Goal: Find specific page/section: Find specific page/section

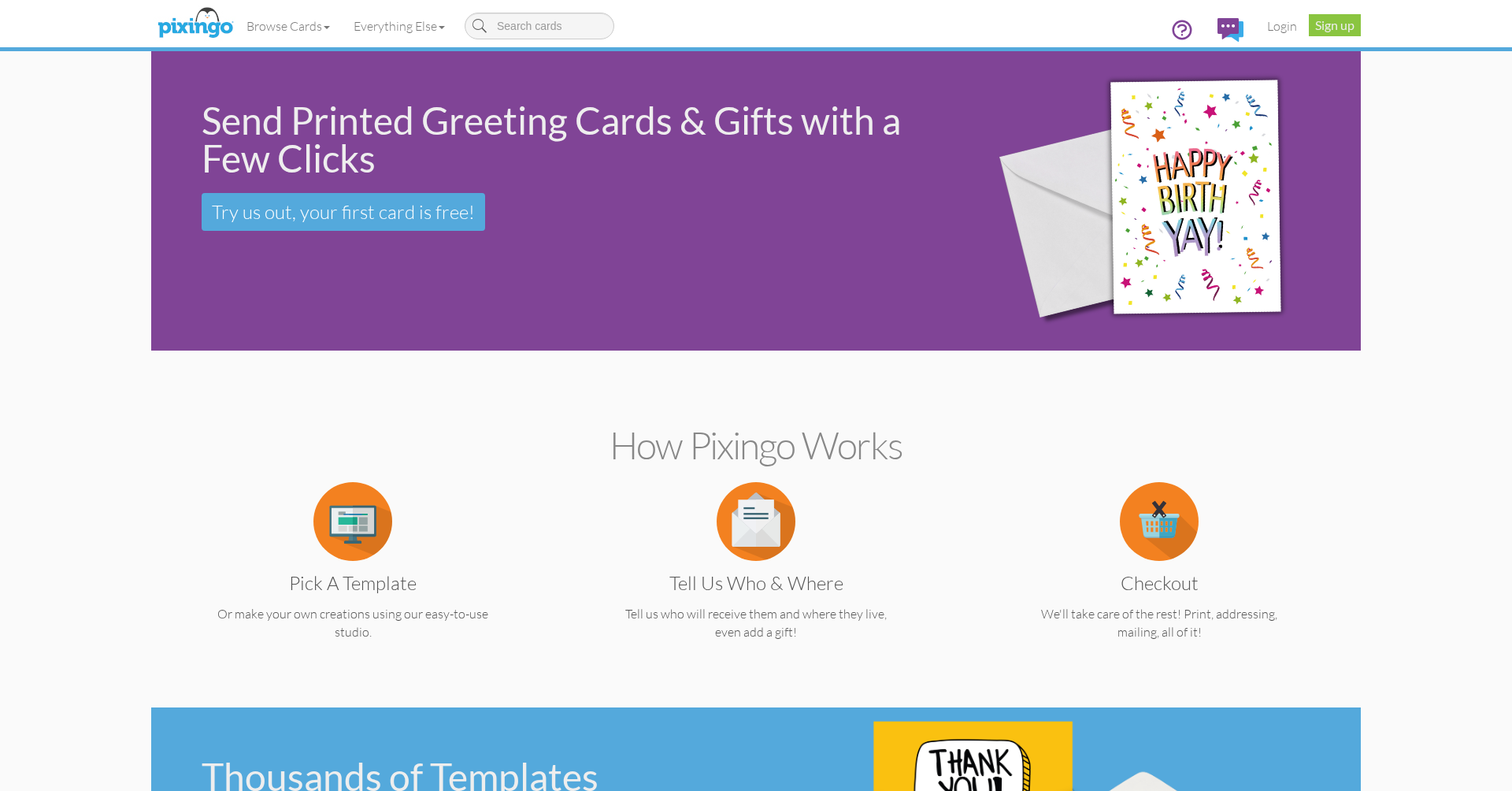
click at [1285, 25] on link "Login" at bounding box center [1282, 26] width 54 height 40
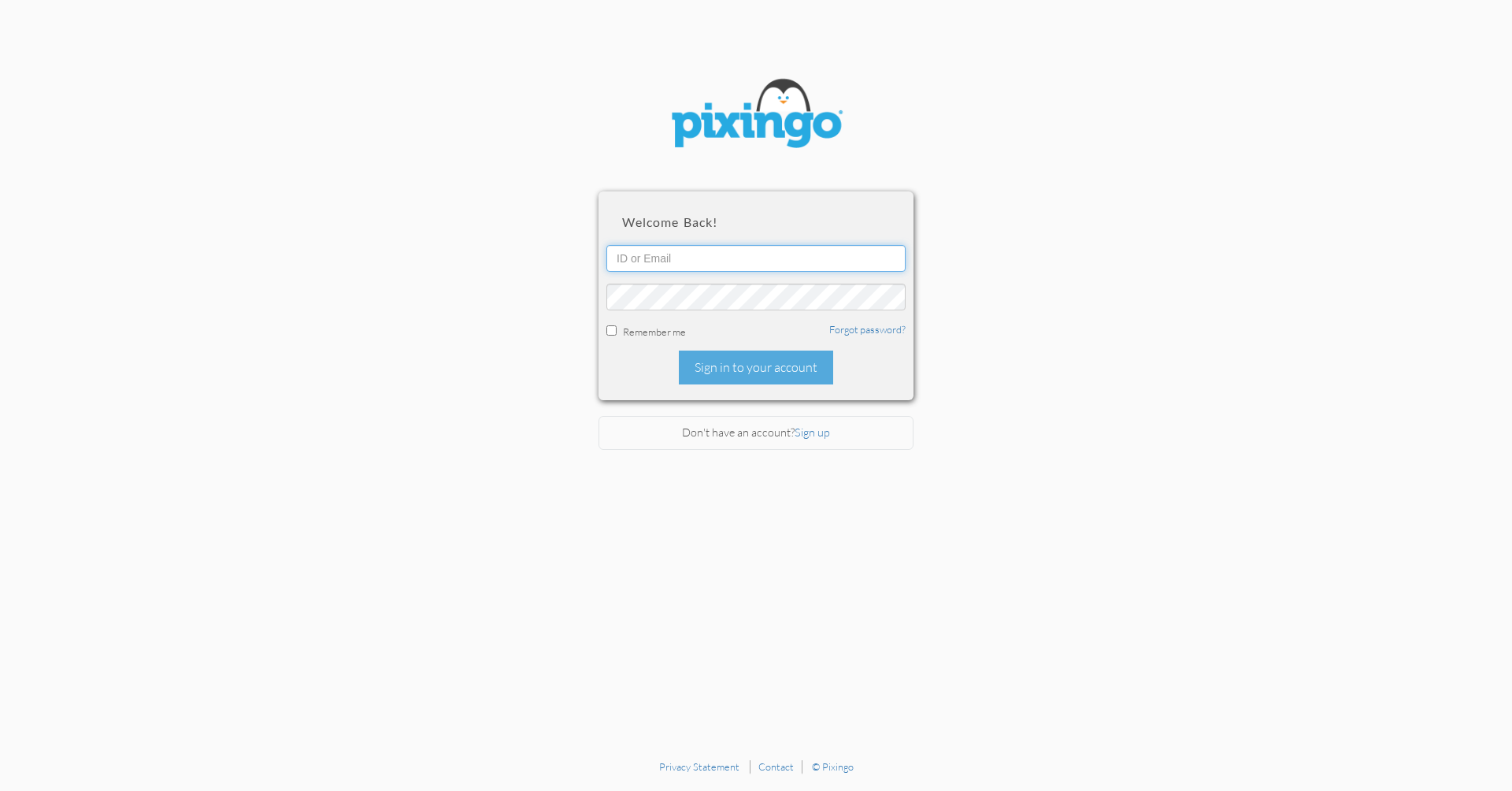
type input "[PERSON_NAME][EMAIL_ADDRESS][DOMAIN_NAME]"
click at [742, 364] on div "Sign in to your account" at bounding box center [756, 368] width 155 height 34
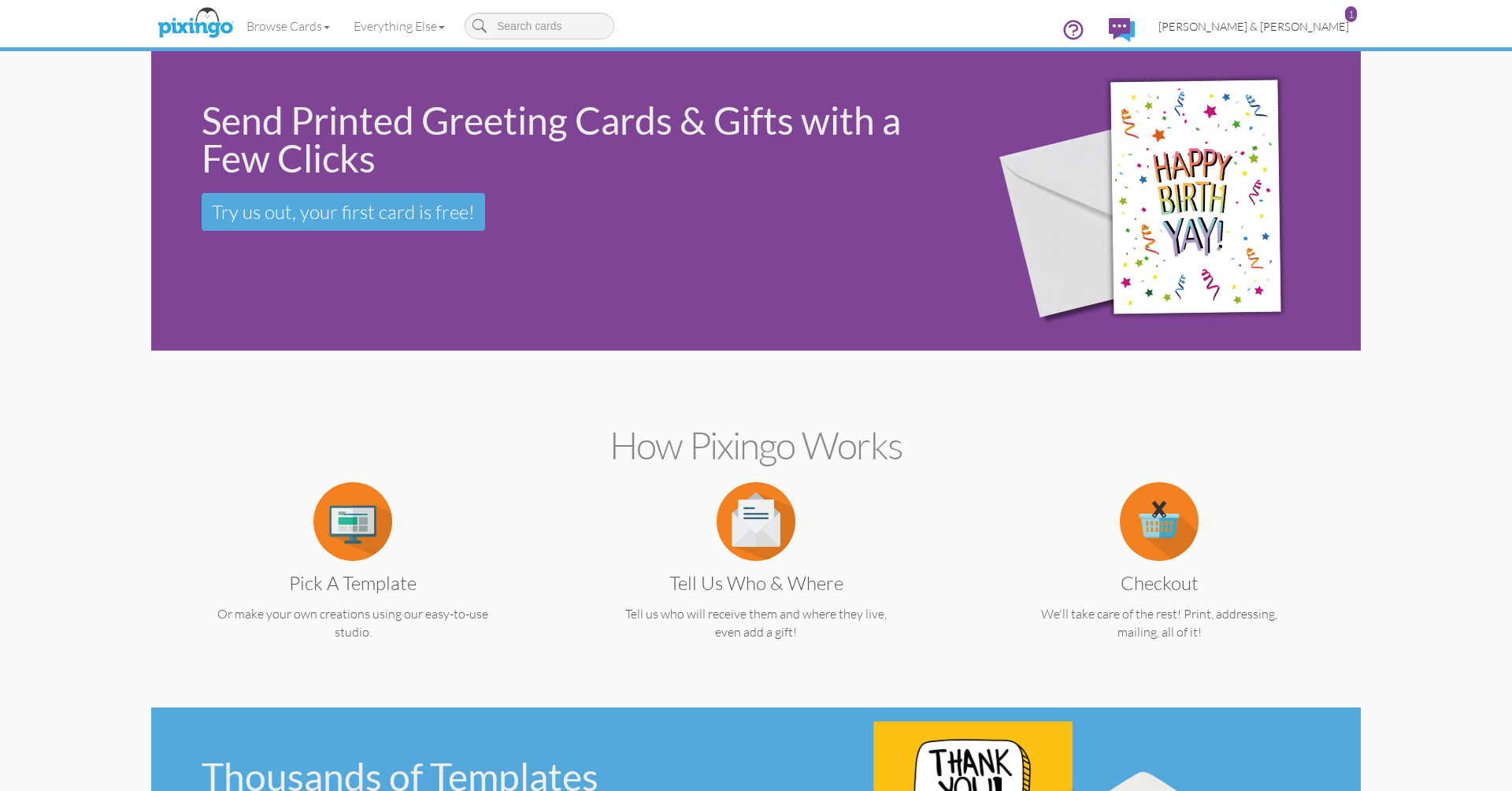
click at [1274, 24] on span "[PERSON_NAME] & [PERSON_NAME]" at bounding box center [1254, 26] width 191 height 13
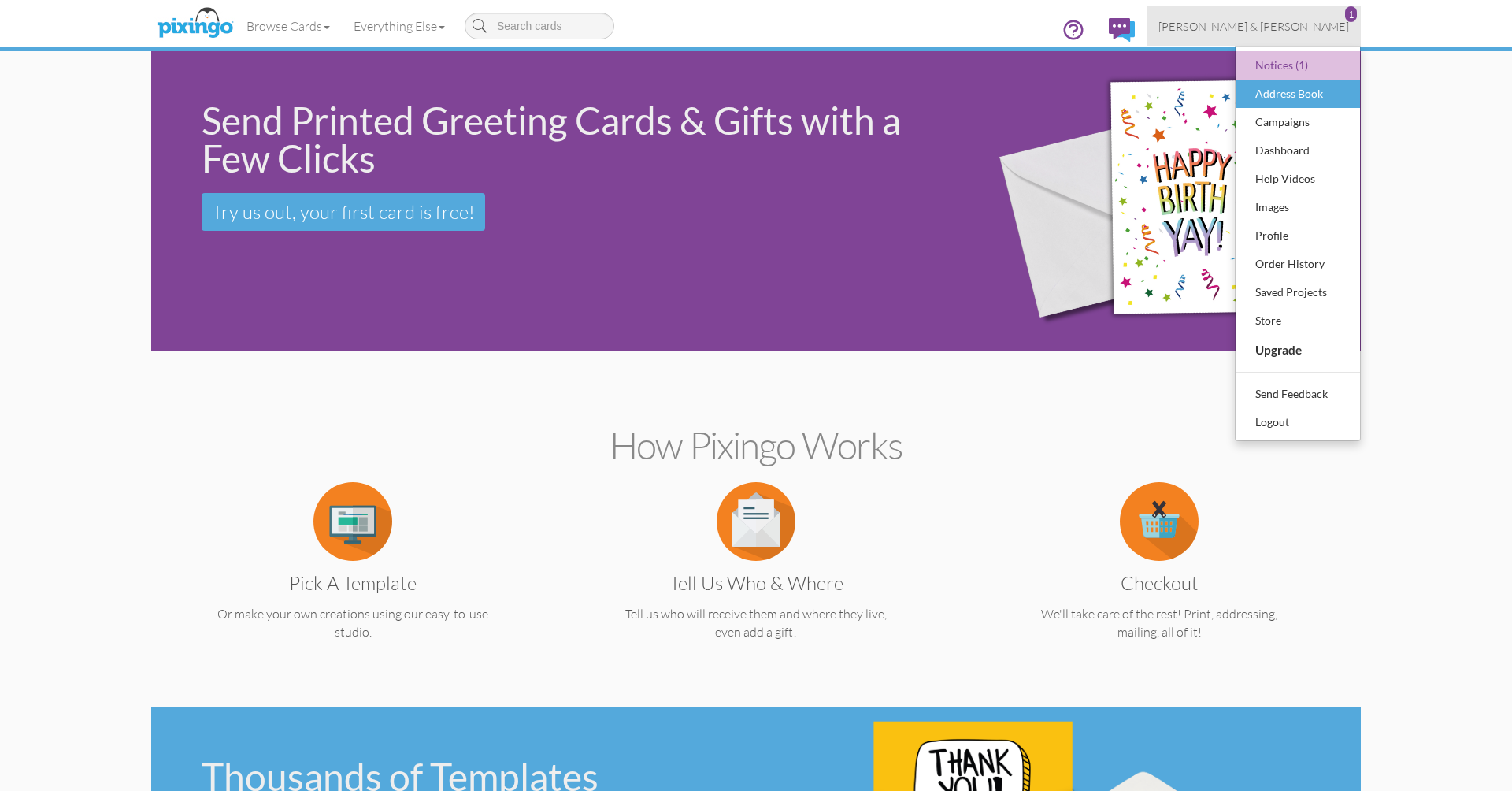
click at [1287, 87] on div "Address Book" at bounding box center [1298, 94] width 93 height 24
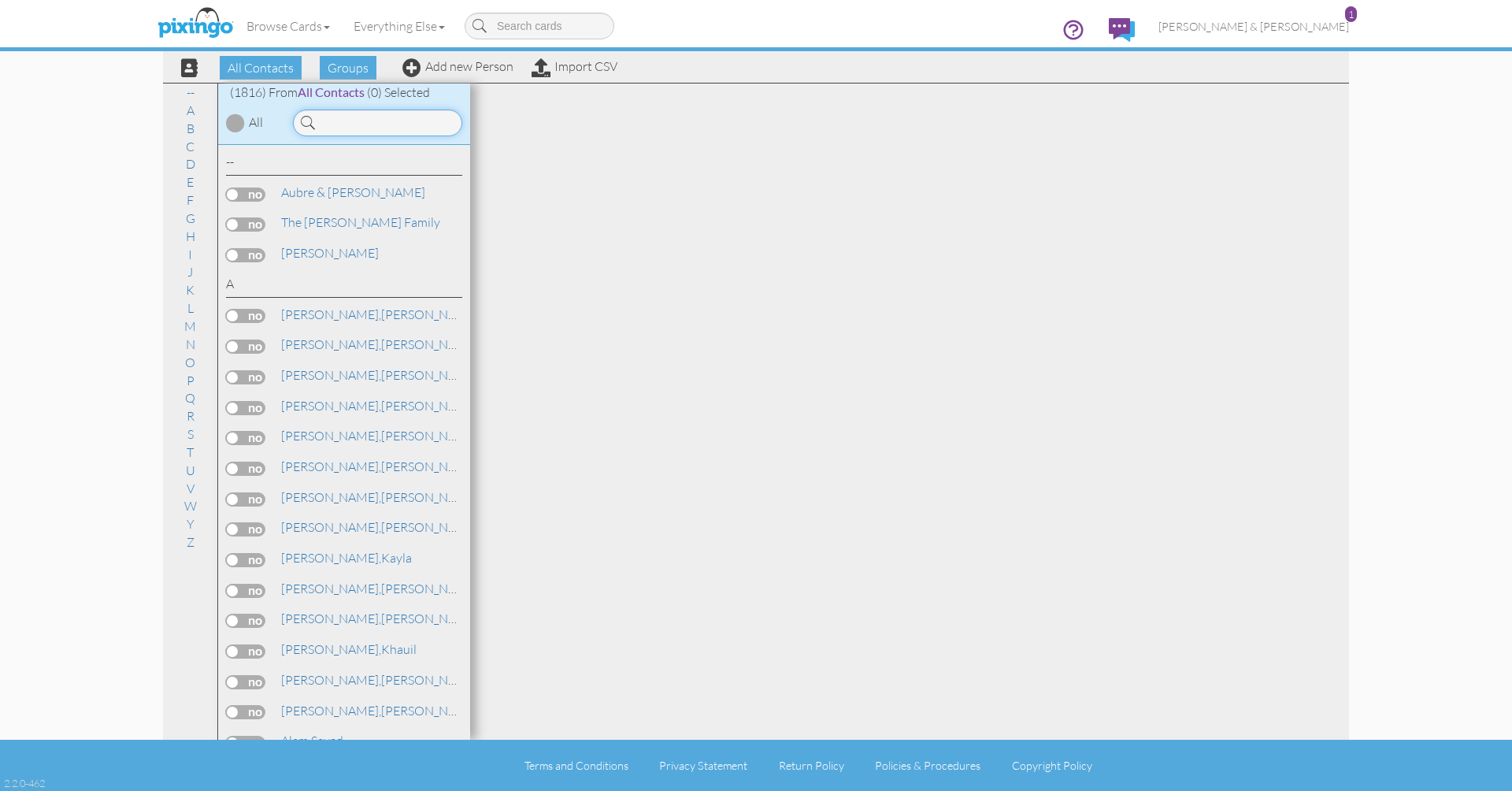
click at [390, 127] on input at bounding box center [377, 122] width 169 height 27
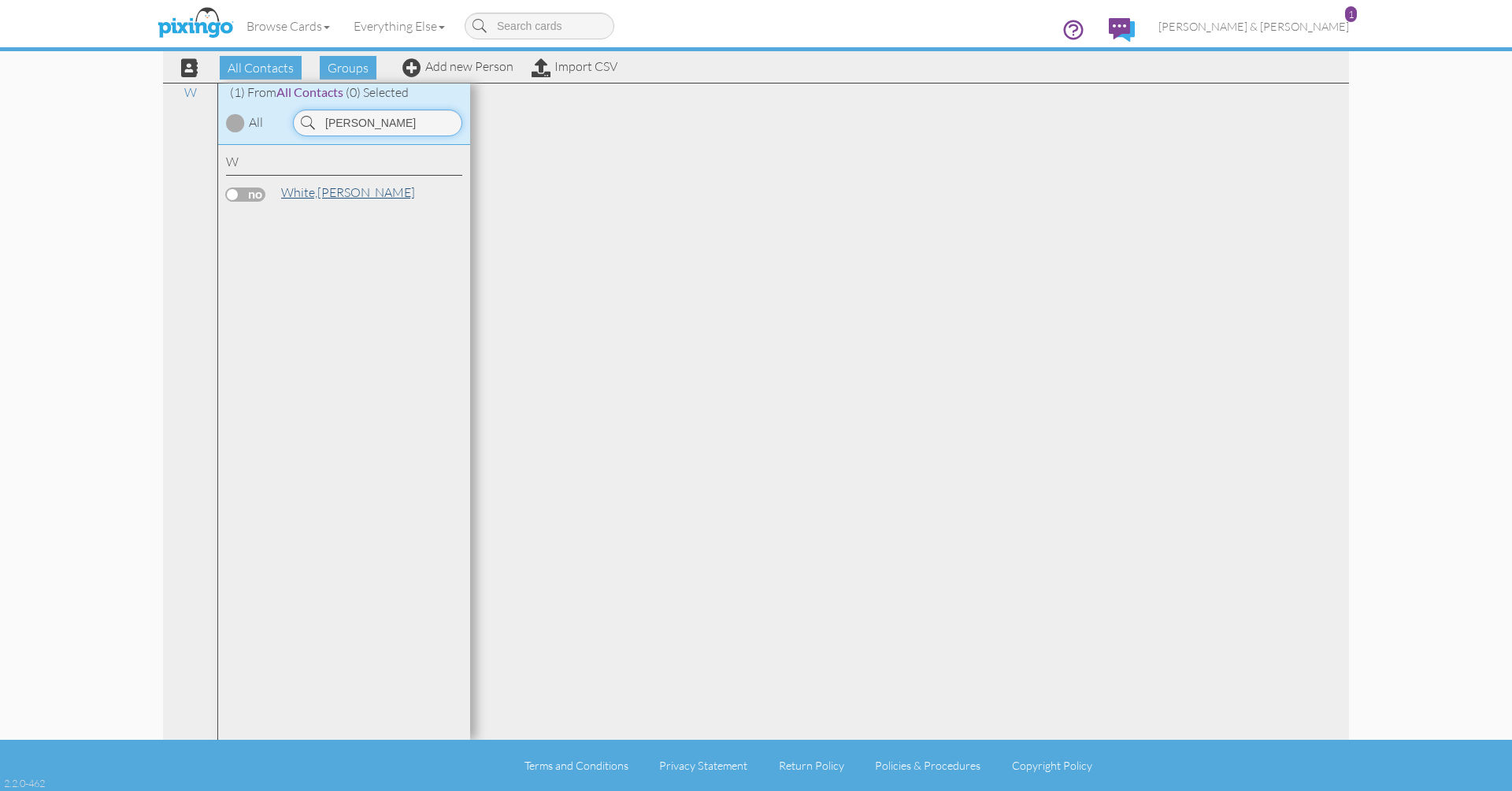
type input "[PERSON_NAME]"
click at [324, 193] on link "[PERSON_NAME]" at bounding box center [348, 192] width 137 height 19
